Goal: Task Accomplishment & Management: Manage account settings

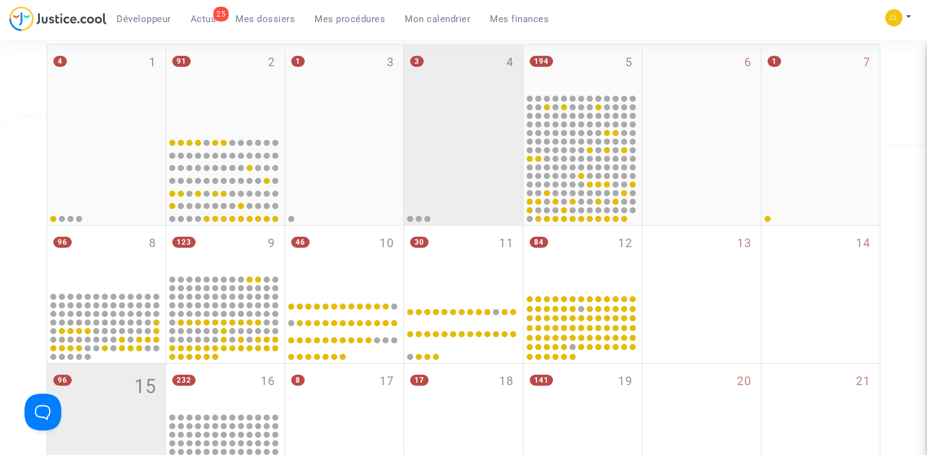
scroll to position [217, 0]
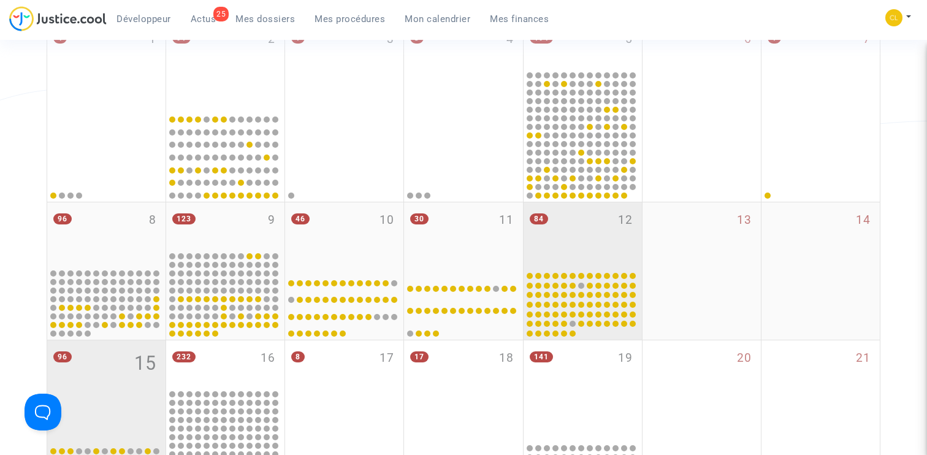
click at [560, 227] on div "84 12" at bounding box center [583, 235] width 118 height 67
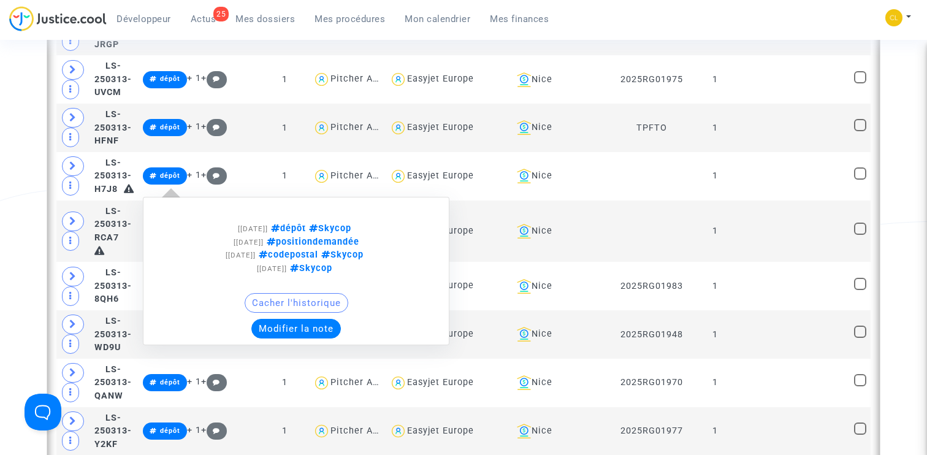
scroll to position [1678, 0]
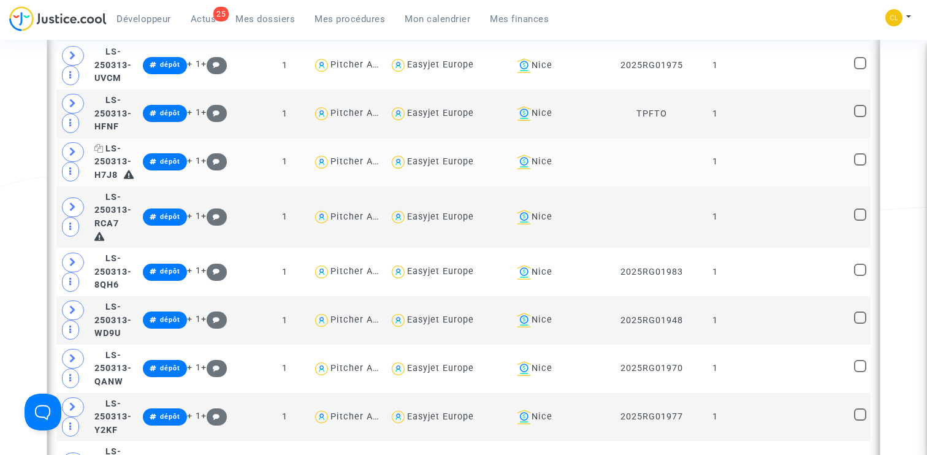
click at [104, 151] on icon at bounding box center [98, 148] width 9 height 9
click at [104, 200] on icon at bounding box center [98, 197] width 9 height 9
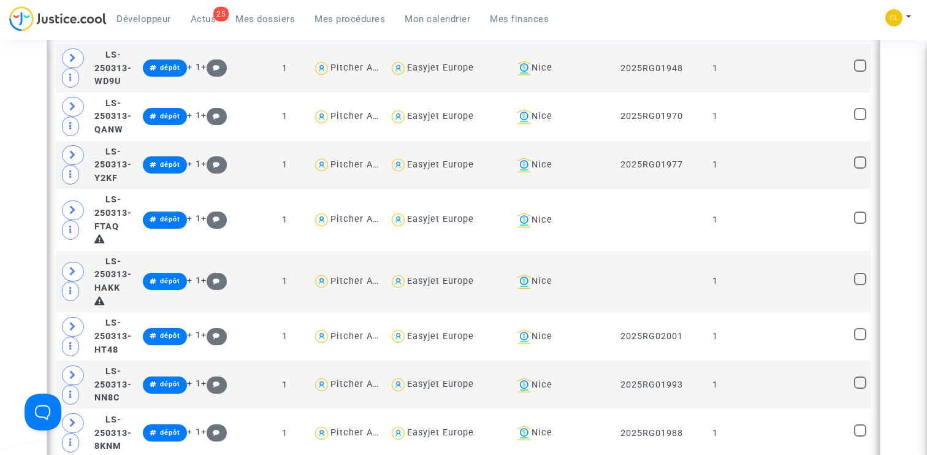
scroll to position [1931, 0]
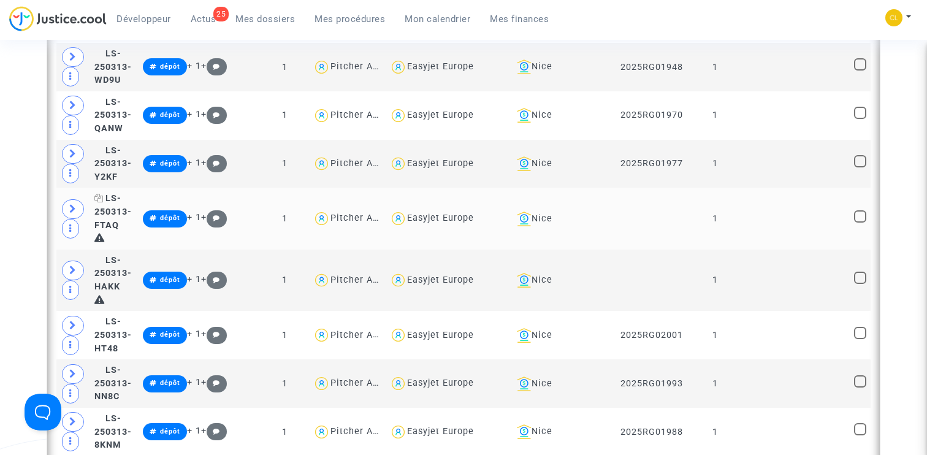
click at [104, 194] on icon at bounding box center [98, 198] width 9 height 9
click at [104, 256] on icon at bounding box center [98, 260] width 9 height 9
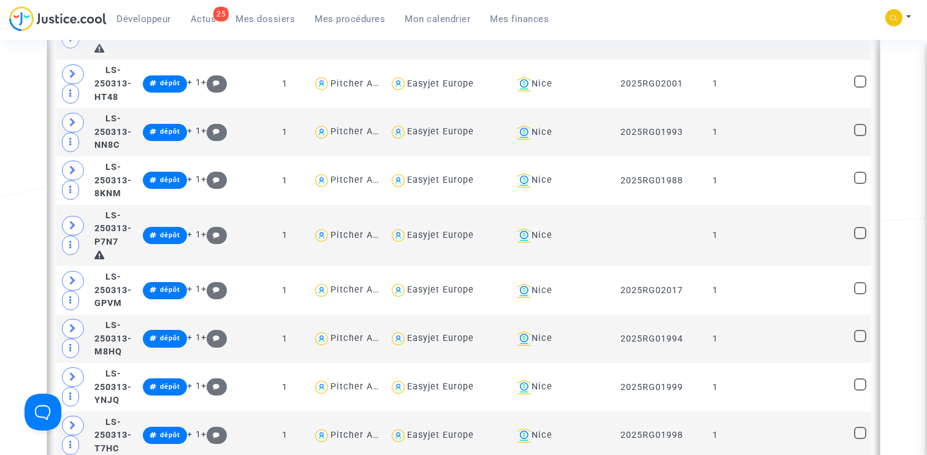
scroll to position [2191, 0]
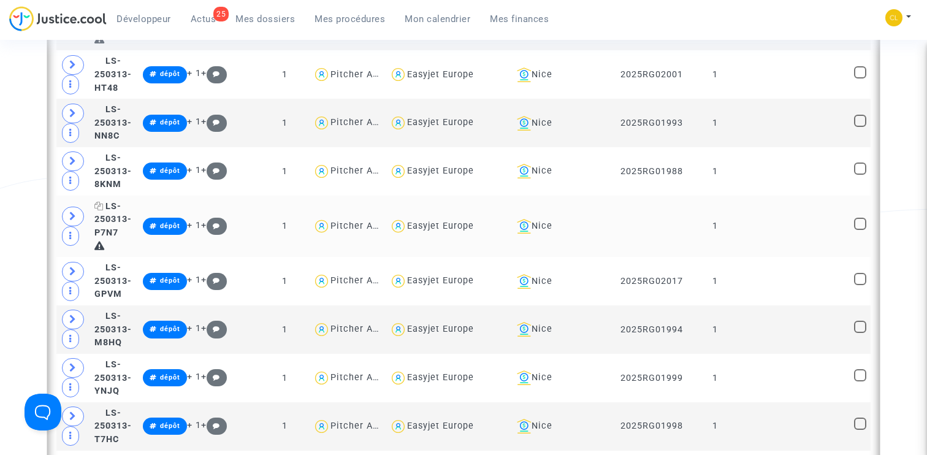
click at [104, 202] on icon at bounding box center [98, 206] width 9 height 9
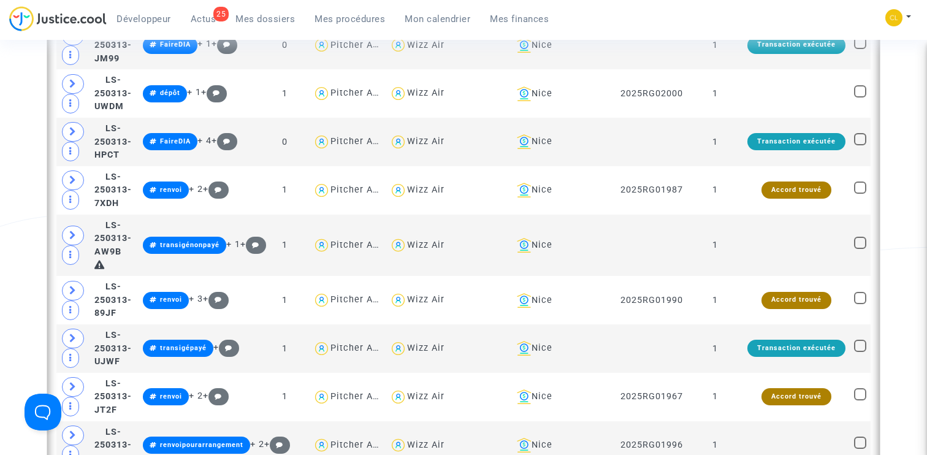
scroll to position [2662, 0]
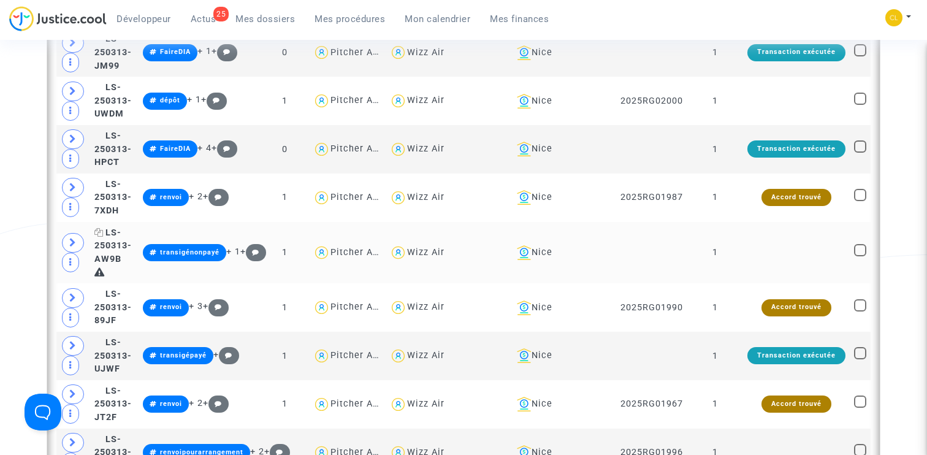
click at [104, 228] on icon at bounding box center [98, 232] width 9 height 9
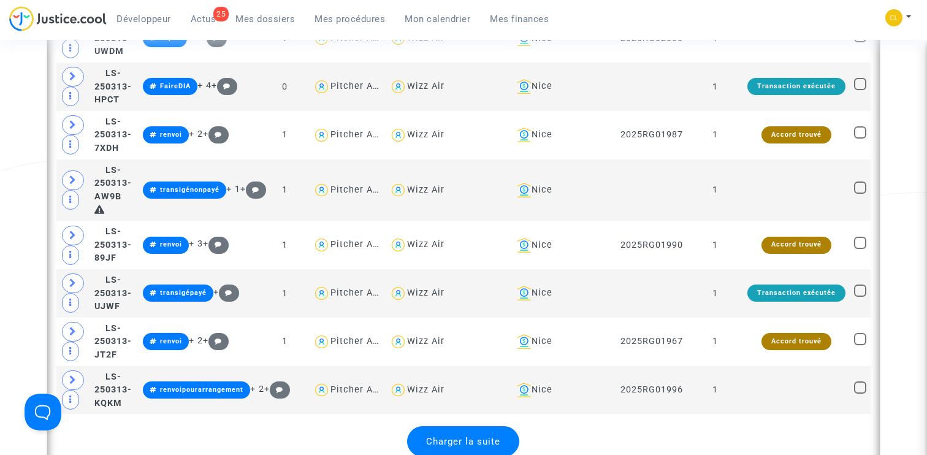
scroll to position [2734, 0]
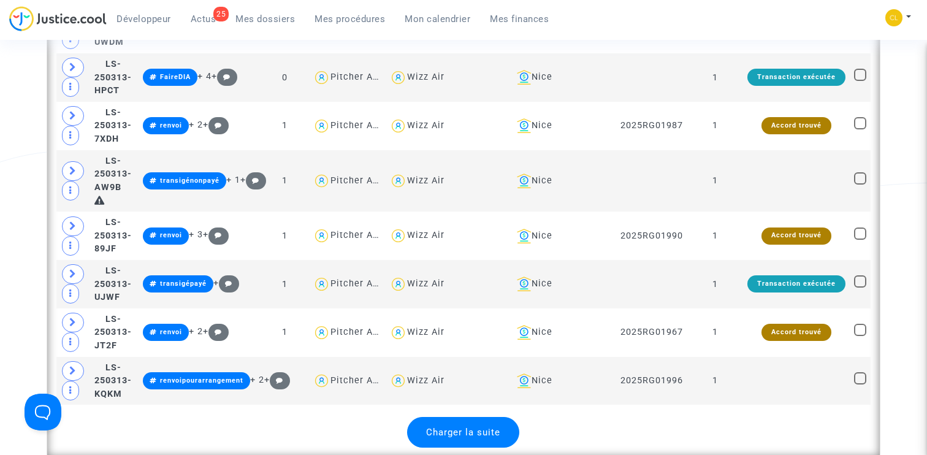
click at [481, 427] on span "Charger la suite" at bounding box center [463, 432] width 74 height 11
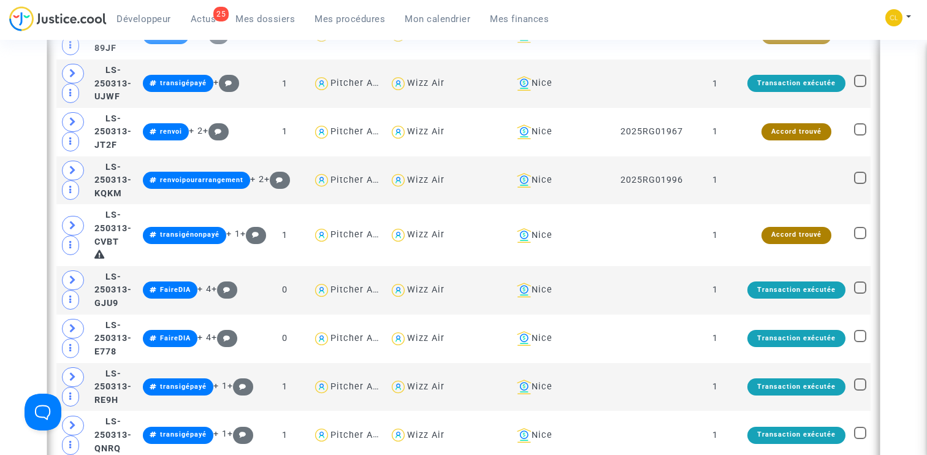
scroll to position [2954, 0]
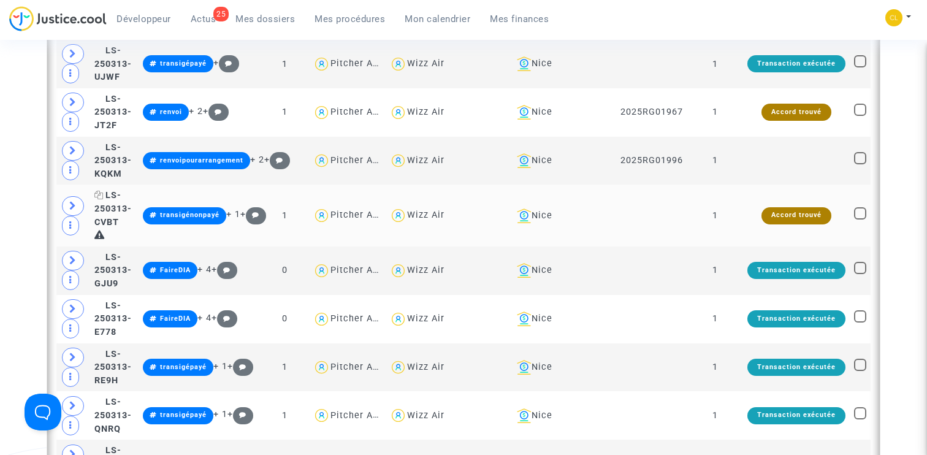
click at [104, 191] on icon at bounding box center [98, 195] width 9 height 9
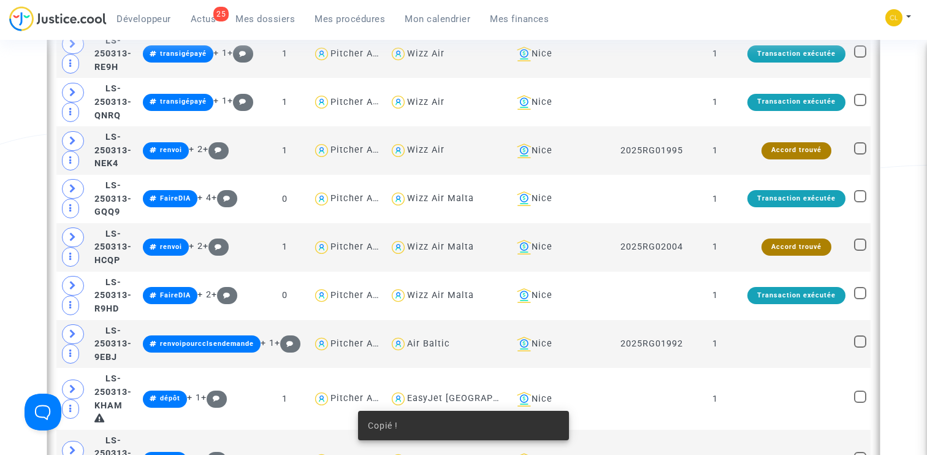
scroll to position [3282, 0]
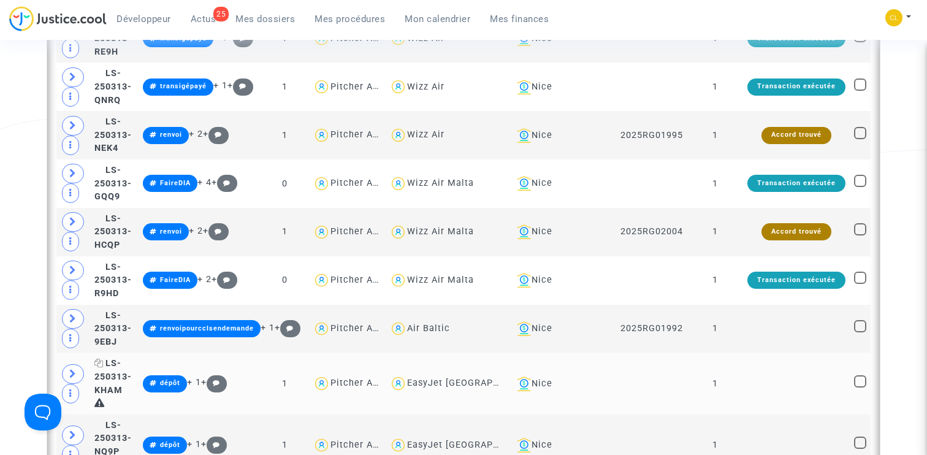
click at [104, 359] on icon at bounding box center [98, 363] width 9 height 9
click at [104, 421] on icon at bounding box center [98, 425] width 9 height 9
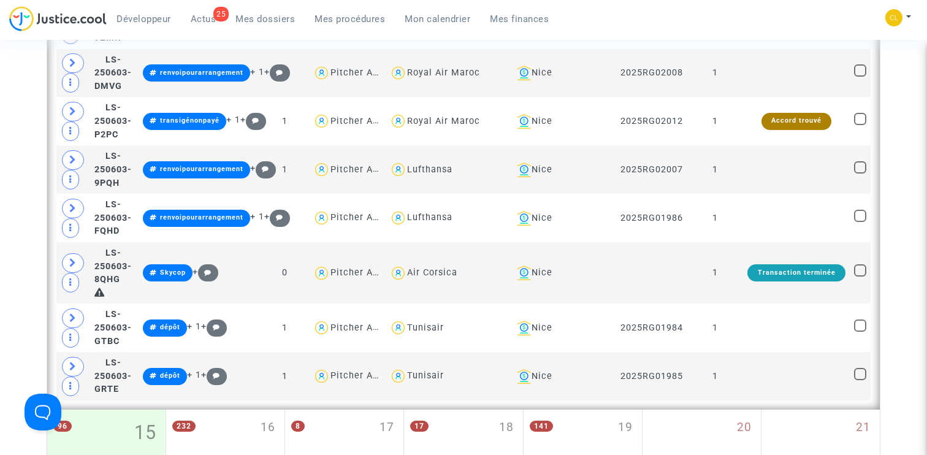
scroll to position [4441, 0]
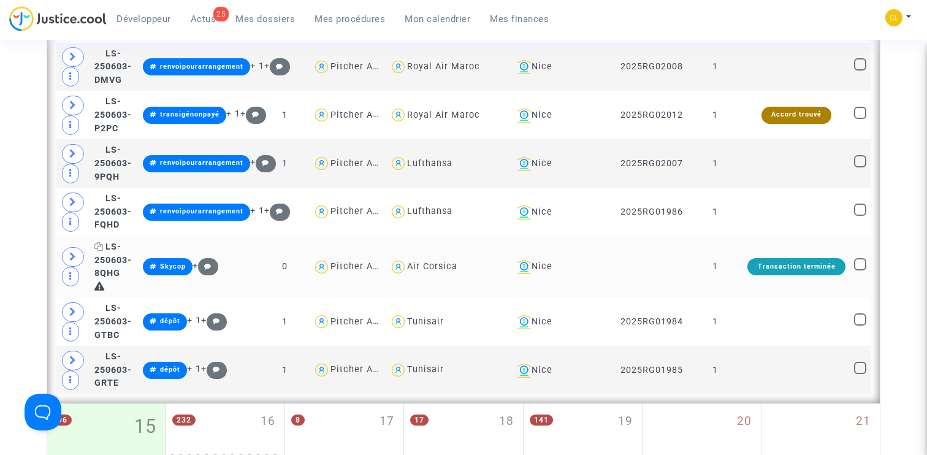
click at [104, 242] on icon at bounding box center [98, 246] width 9 height 9
click at [901, 17] on img at bounding box center [893, 17] width 17 height 17
click at [861, 64] on link "Changer de compte" at bounding box center [849, 63] width 124 height 20
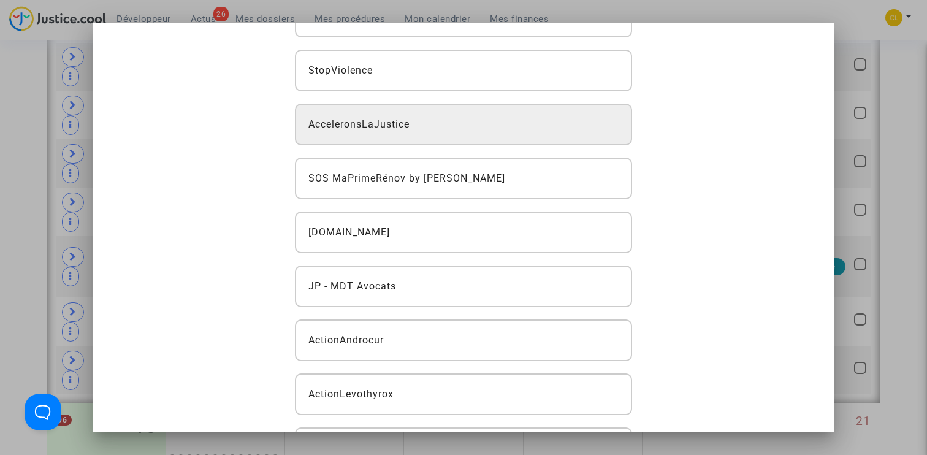
scroll to position [28, 0]
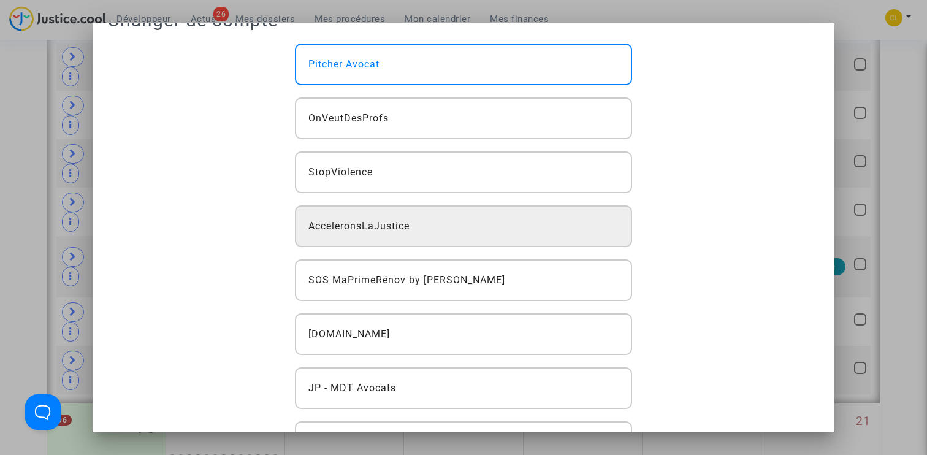
click at [458, 218] on div "AcceleronsLaJustice" at bounding box center [464, 226] width 338 height 42
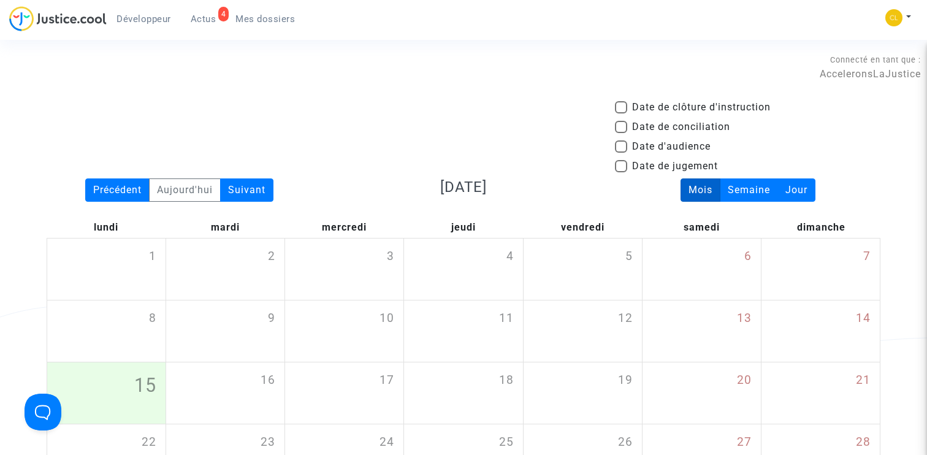
click at [139, 15] on span "Développeur" at bounding box center [144, 18] width 55 height 11
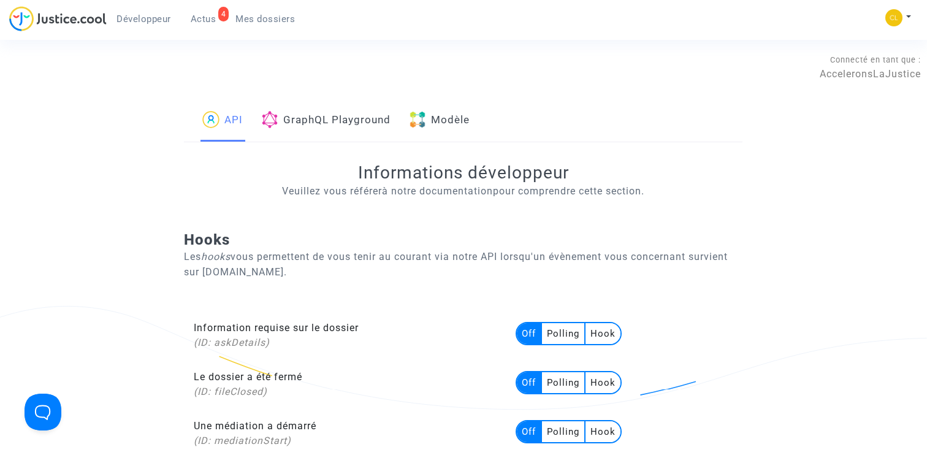
click at [426, 123] on img at bounding box center [417, 119] width 17 height 17
